Goal: Task Accomplishment & Management: Manage account settings

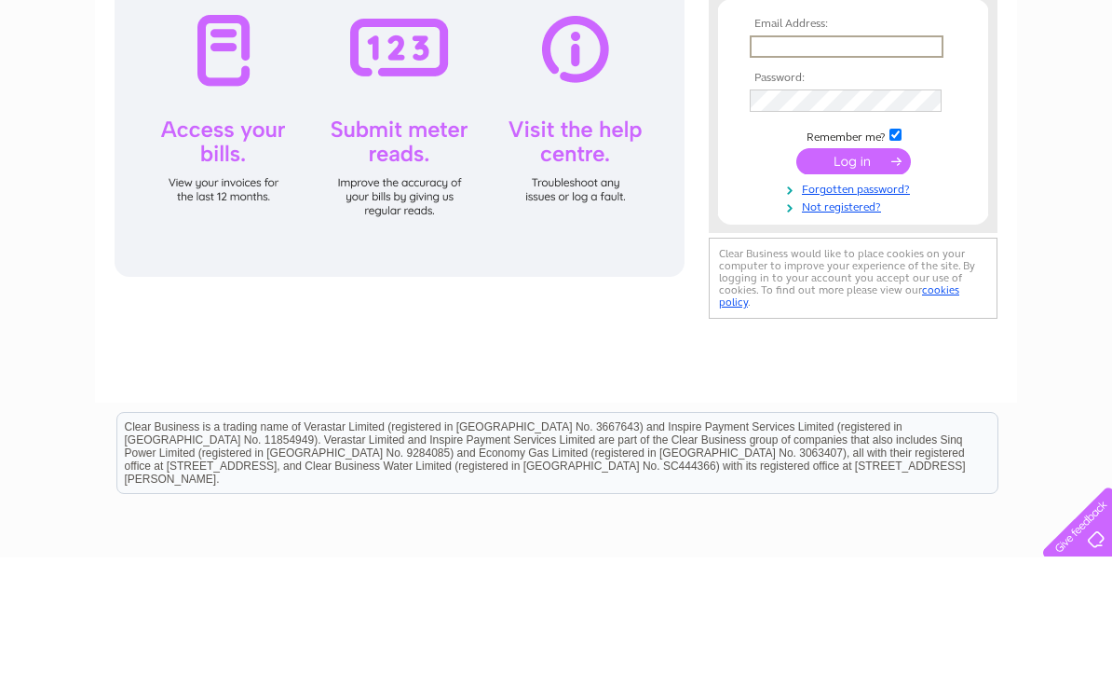
type input "harriskirrie@icloud.com"
click at [853, 292] on input "submit" at bounding box center [854, 291] width 115 height 26
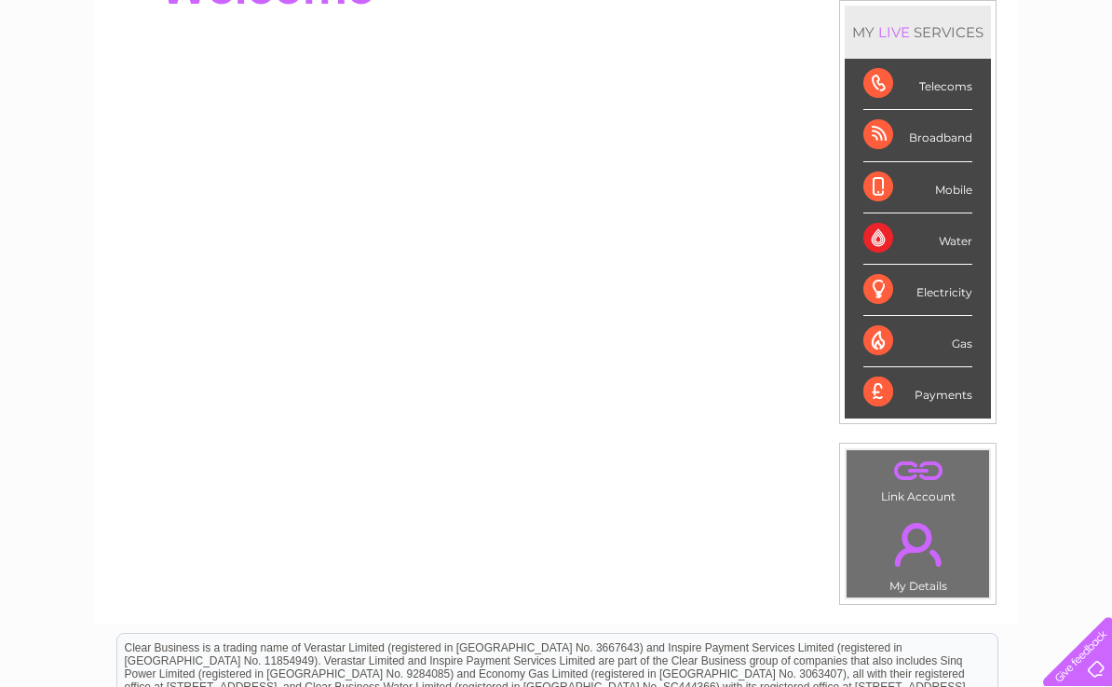
scroll to position [243, 0]
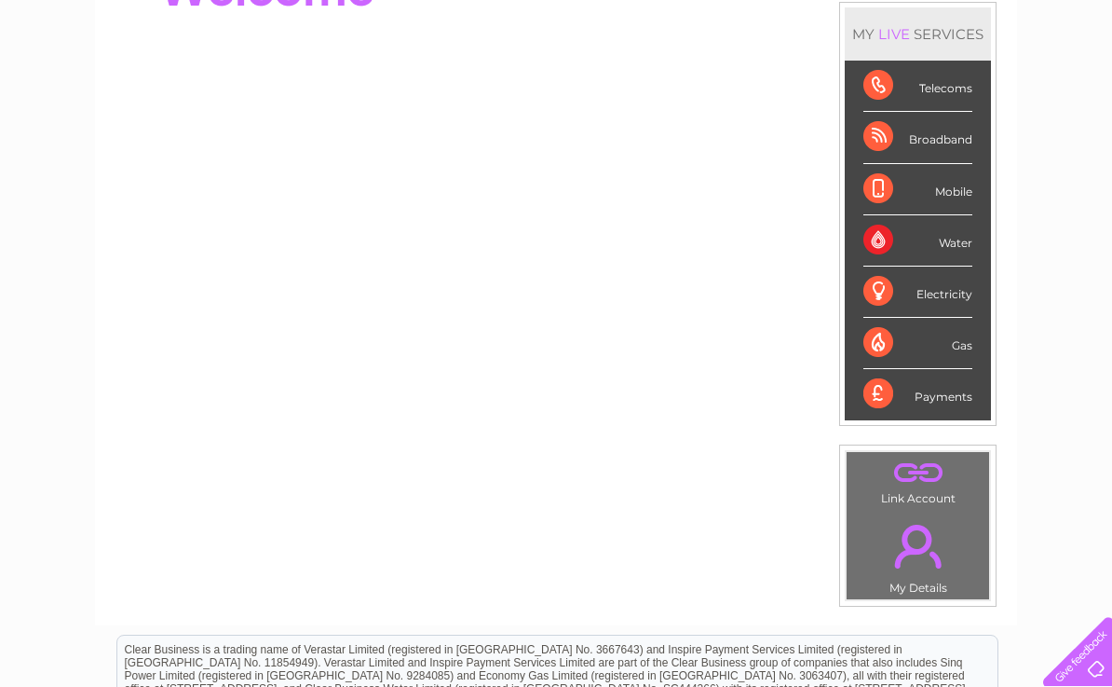
click at [962, 239] on div "Water" at bounding box center [918, 240] width 109 height 51
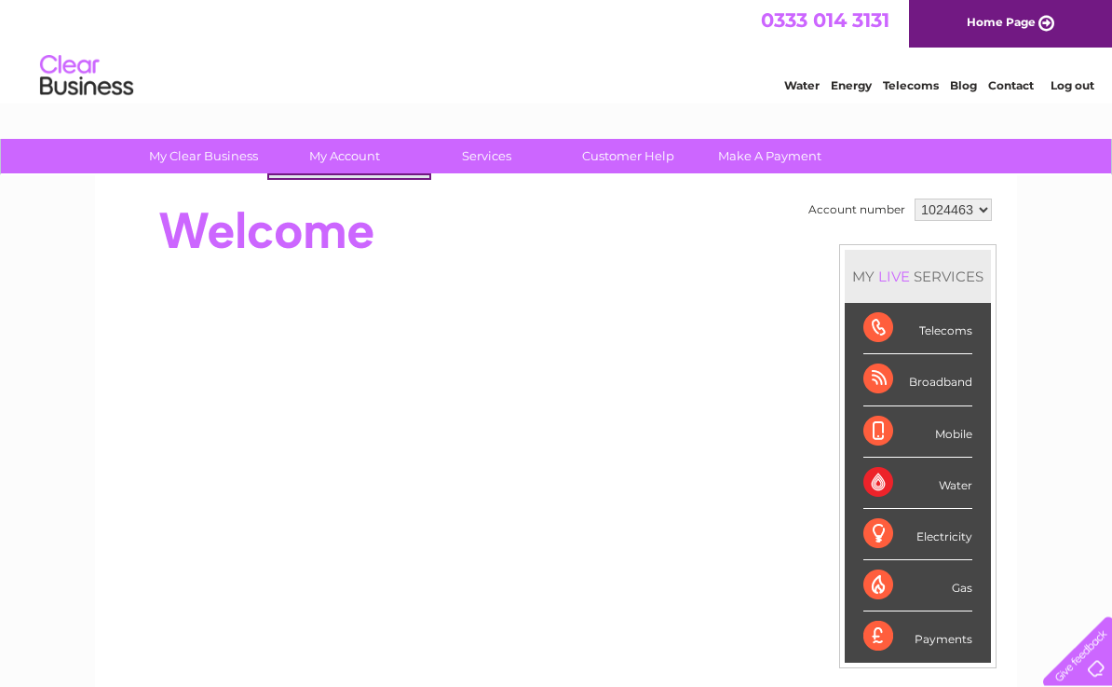
scroll to position [1, 0]
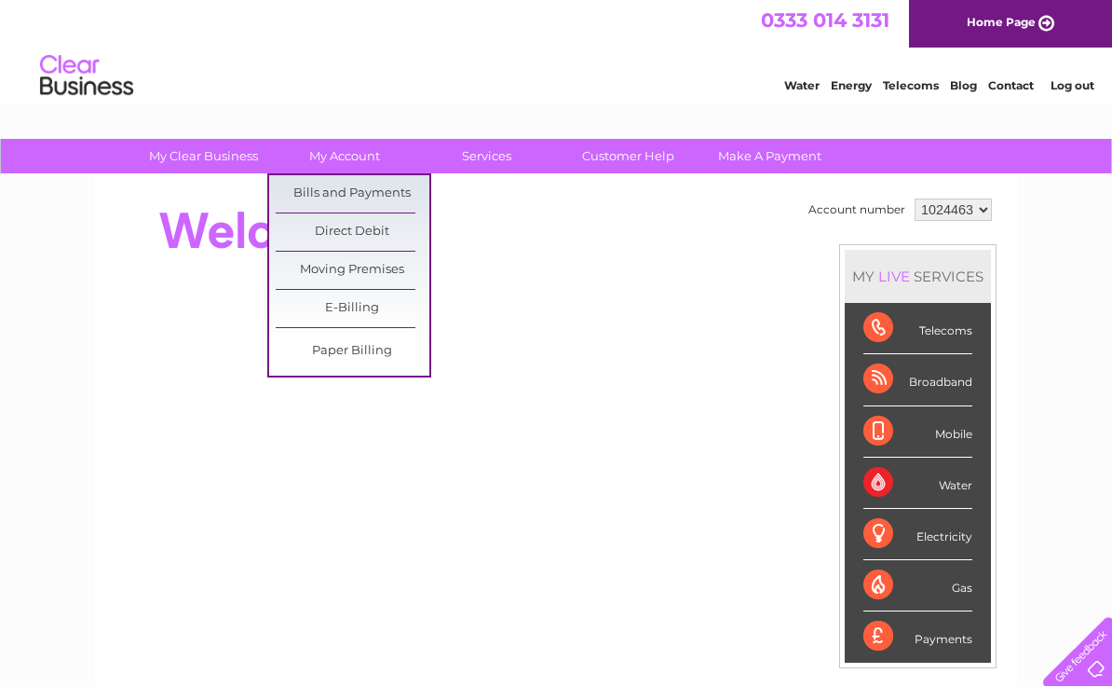
click at [393, 191] on link "Bills and Payments" at bounding box center [353, 193] width 154 height 37
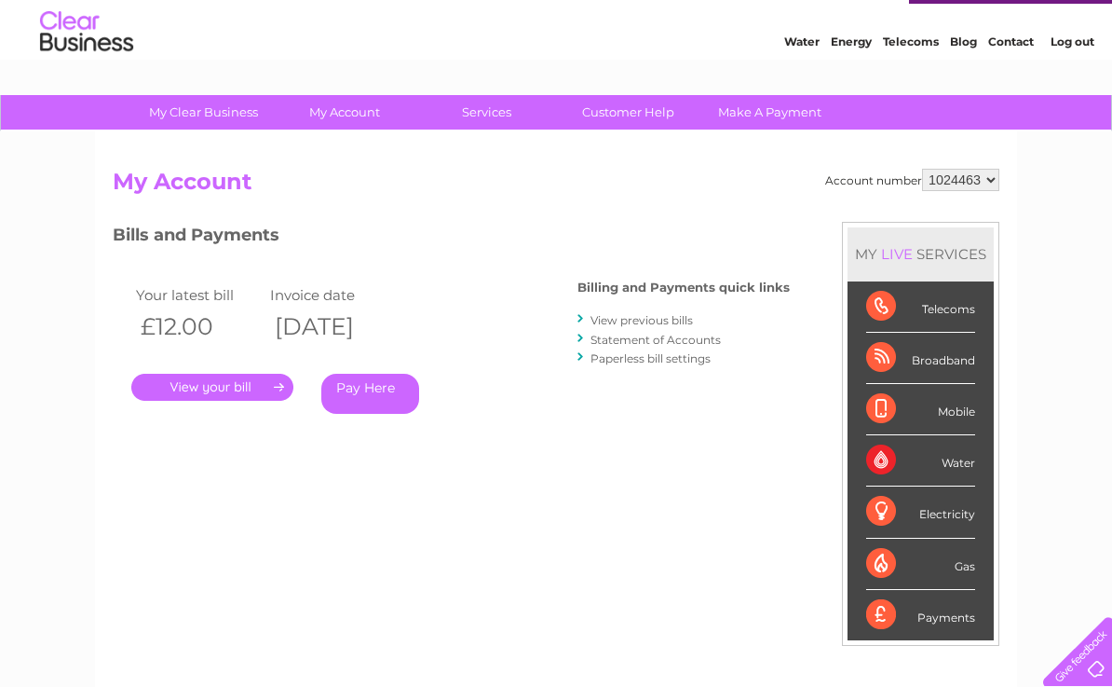
scroll to position [46, 0]
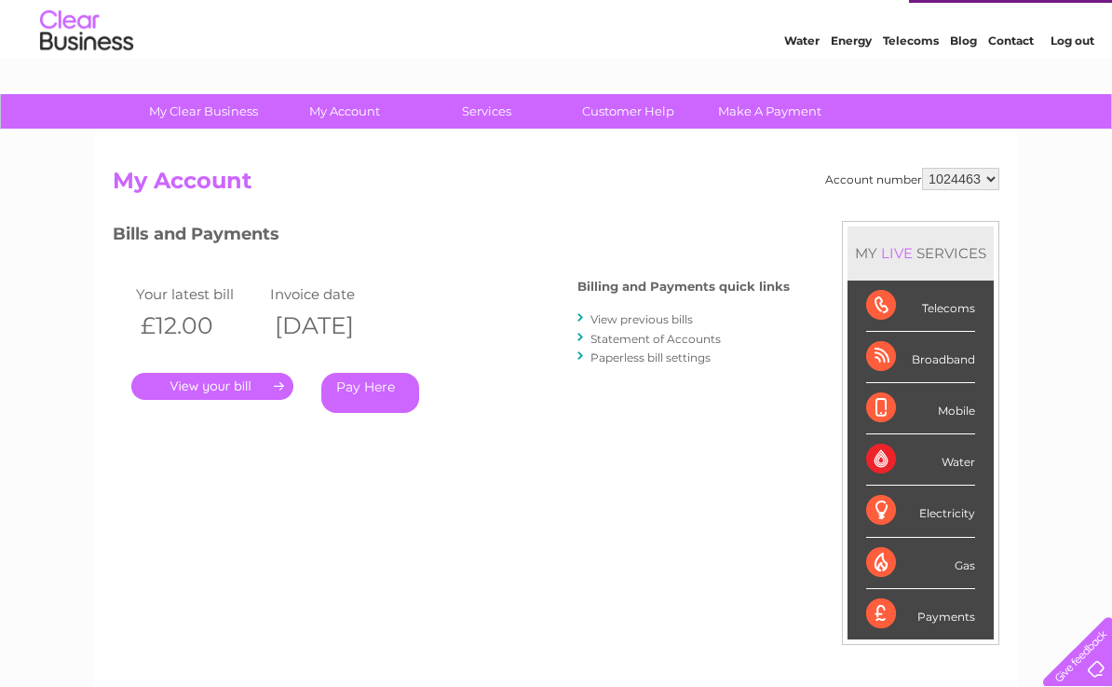
click at [367, 381] on link "Pay Here" at bounding box center [370, 393] width 98 height 40
click at [211, 387] on link "." at bounding box center [212, 386] width 162 height 27
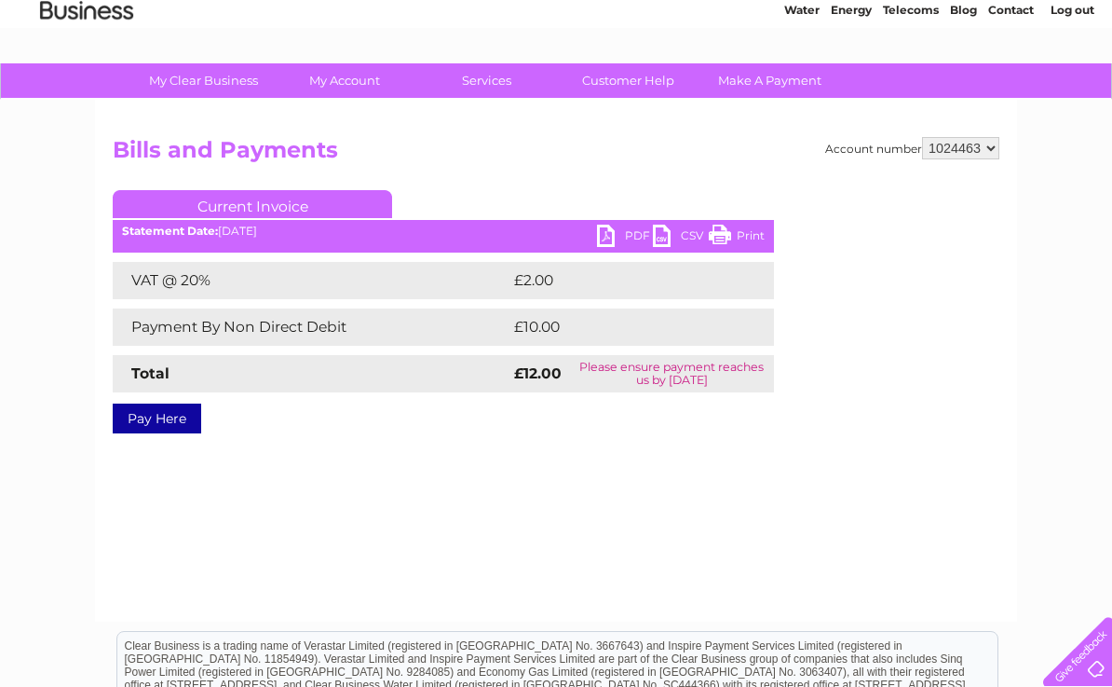
scroll to position [75, 0]
click at [599, 234] on link "PDF" at bounding box center [625, 238] width 56 height 27
